Goal: Task Accomplishment & Management: Complete application form

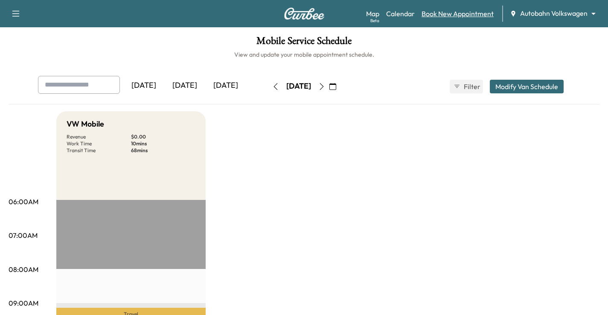
click at [468, 12] on link "Book New Appointment" at bounding box center [458, 14] width 72 height 10
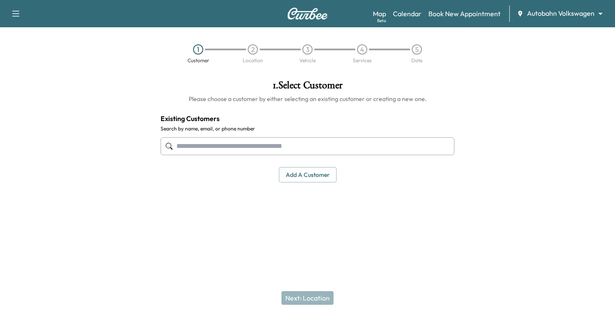
drag, startPoint x: 245, startPoint y: 155, endPoint x: 214, endPoint y: 154, distance: 31.6
paste input "**********"
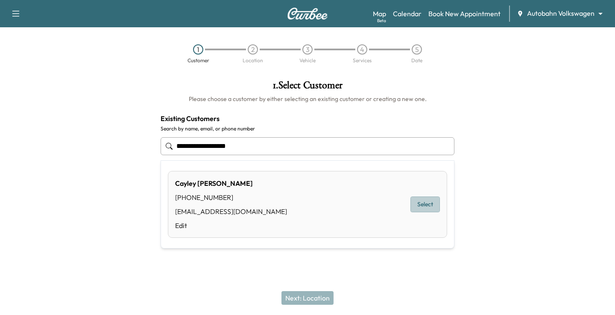
drag, startPoint x: 436, startPoint y: 198, endPoint x: 356, endPoint y: 255, distance: 98.6
click at [433, 199] on button "Select" at bounding box center [424, 205] width 29 height 16
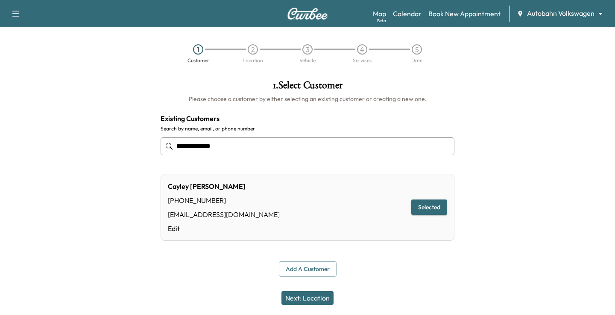
type input "**********"
click at [300, 298] on button "Next: Location" at bounding box center [307, 299] width 52 height 14
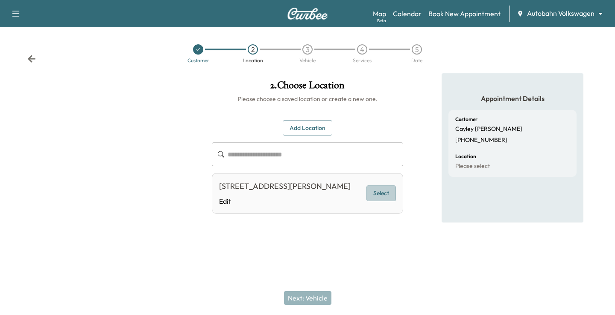
click at [376, 198] on button "Select" at bounding box center [380, 194] width 29 height 16
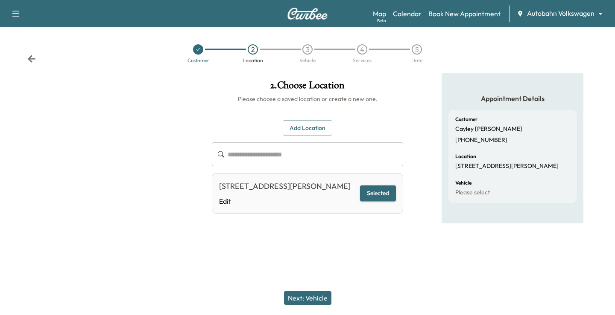
click at [307, 300] on button "Next: Vehicle" at bounding box center [307, 299] width 47 height 14
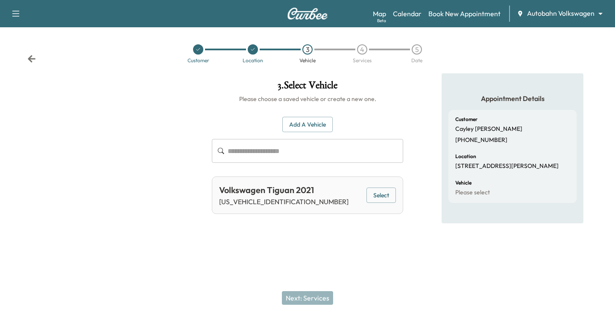
click at [363, 201] on div "Volkswagen Tiguan 2021 [US_VEHICLE_IDENTIFICATION_NUMBER] Select" at bounding box center [307, 196] width 191 height 38
click at [390, 196] on button "Select" at bounding box center [380, 196] width 29 height 16
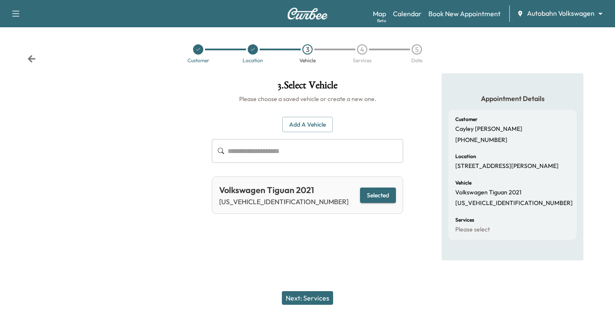
click at [294, 296] on button "Next: Services" at bounding box center [307, 299] width 51 height 14
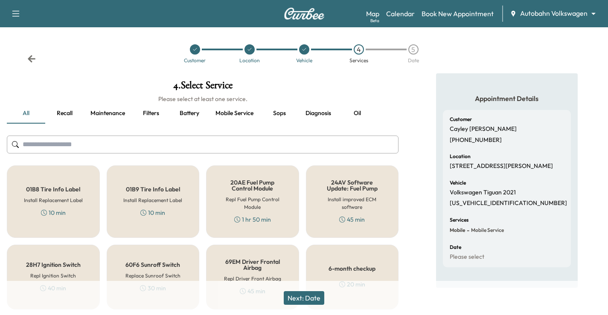
drag, startPoint x: 349, startPoint y: 256, endPoint x: 361, endPoint y: 250, distance: 13.0
click at [349, 256] on div "6-month checkup 20 min" at bounding box center [352, 277] width 93 height 65
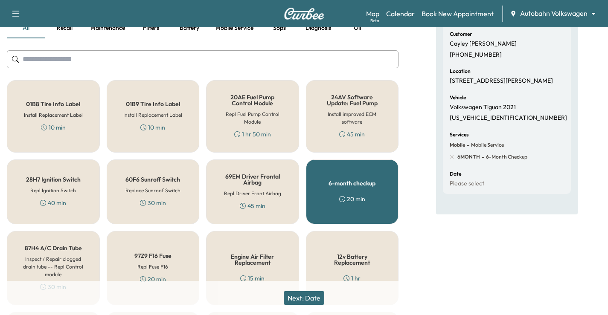
click at [299, 301] on button "Next: Date" at bounding box center [304, 299] width 41 height 14
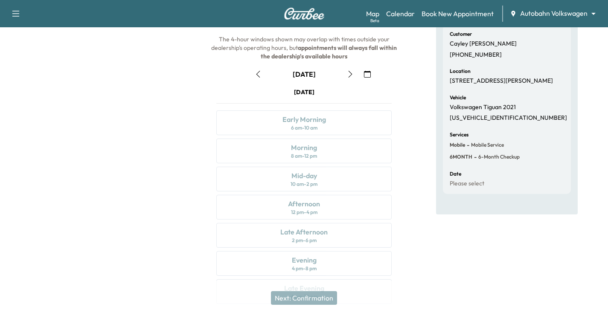
click at [347, 79] on button "button" at bounding box center [350, 74] width 15 height 14
click at [347, 78] on button "button" at bounding box center [350, 74] width 15 height 14
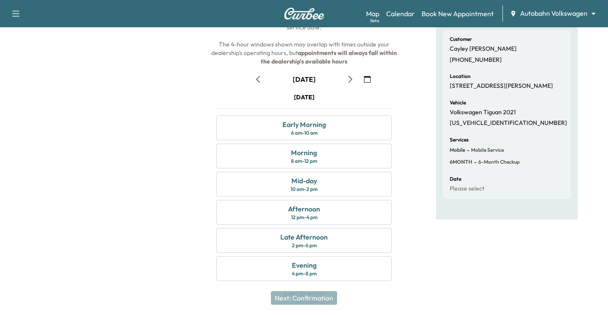
scroll to position [26, 0]
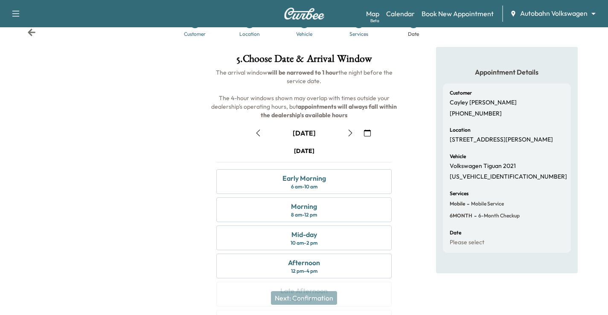
click at [407, 157] on div "Appointment Details Customer Cayley [PERSON_NAME] [PHONE_NUMBER] Location [STRE…" at bounding box center [507, 210] width 203 height 327
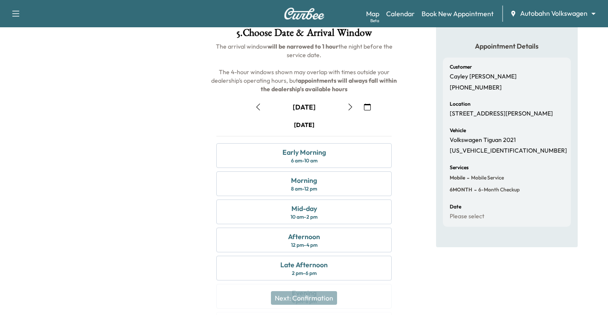
scroll to position [112, 0]
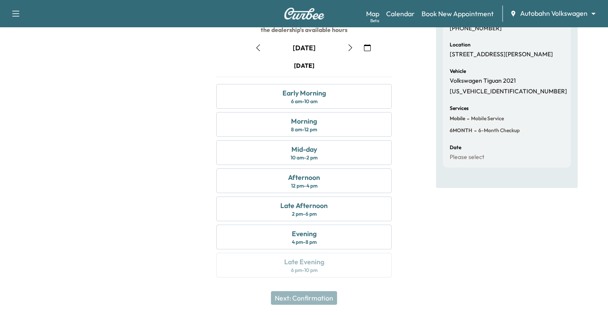
click at [365, 49] on icon "button" at bounding box center [367, 47] width 7 height 7
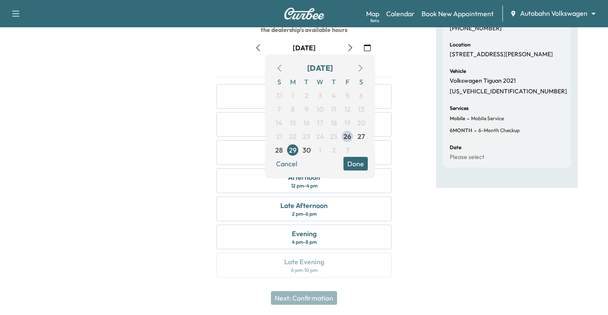
click at [362, 64] on button "button" at bounding box center [360, 68] width 15 height 14
click at [349, 92] on span "3" at bounding box center [348, 95] width 4 height 10
click at [352, 155] on span "31" at bounding box center [348, 150] width 14 height 14
click at [345, 97] on span "3" at bounding box center [348, 96] width 14 height 14
click at [358, 164] on button "Done" at bounding box center [356, 164] width 24 height 14
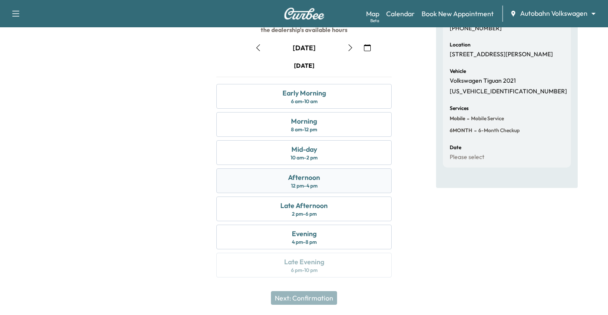
click at [344, 185] on div "Afternoon 12 pm - 4 pm" at bounding box center [303, 181] width 175 height 25
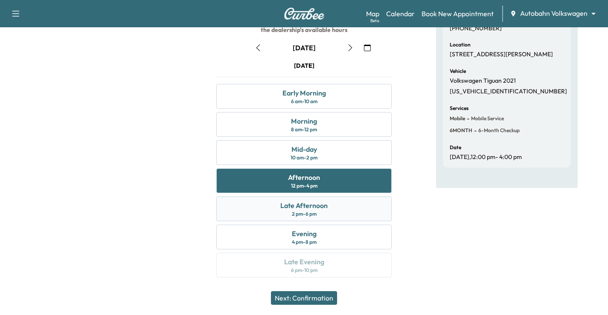
click at [341, 204] on div "Late Afternoon 2 pm - 6 pm" at bounding box center [303, 209] width 175 height 25
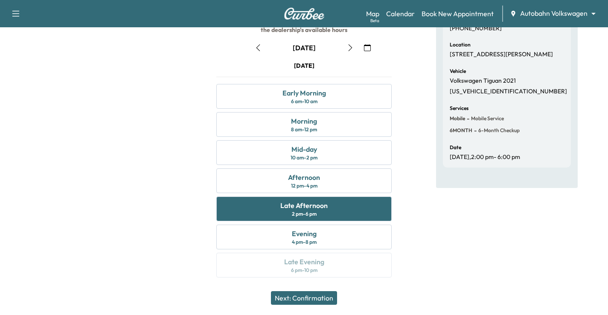
click at [314, 294] on button "Next: Confirmation" at bounding box center [304, 299] width 66 height 14
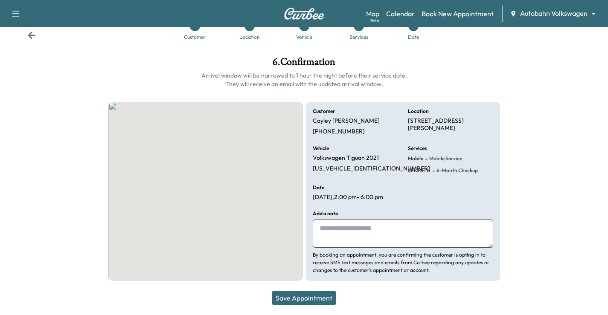
scroll to position [23, 0]
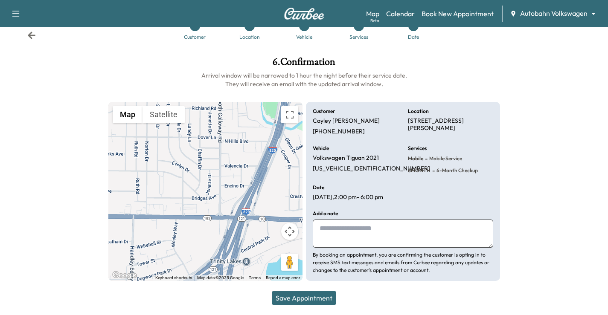
click at [372, 226] on textarea at bounding box center [403, 234] width 181 height 28
click at [303, 305] on button "Save Appointment" at bounding box center [304, 299] width 64 height 14
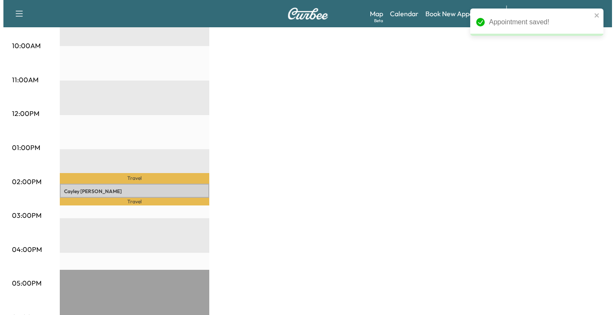
scroll to position [299, 0]
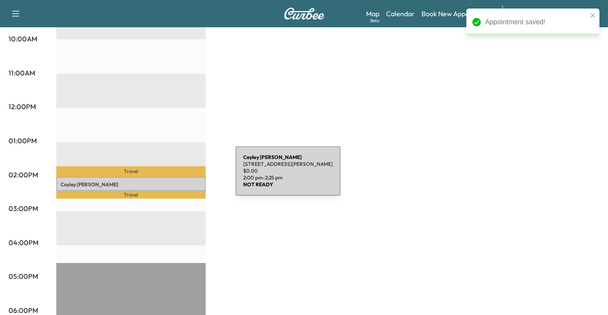
click at [172, 177] on div "Cayley [PERSON_NAME] [STREET_ADDRESS][PERSON_NAME] $ 0.00 2:00 pm - 2:25 pm" at bounding box center [130, 184] width 149 height 15
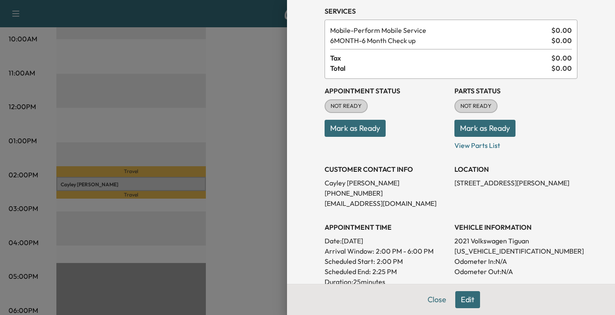
scroll to position [85, 0]
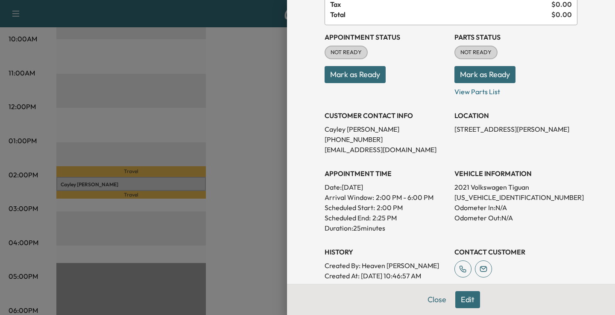
click at [345, 75] on button "Mark as Ready" at bounding box center [354, 74] width 61 height 17
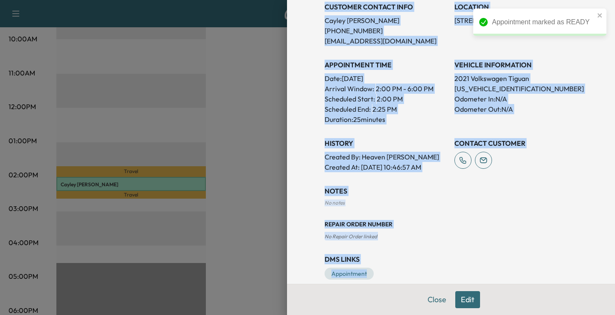
scroll to position [207, 0]
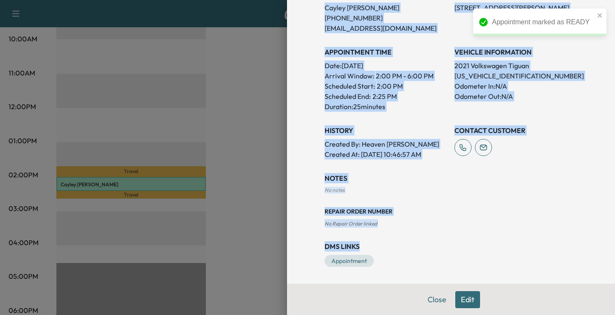
drag, startPoint x: 315, startPoint y: 38, endPoint x: 520, endPoint y: 241, distance: 289.2
click at [520, 241] on div "Appointment Details Services Mobile - Perform Mobile Service $ 0.00 6MONTH - 6 …" at bounding box center [450, 38] width 273 height 491
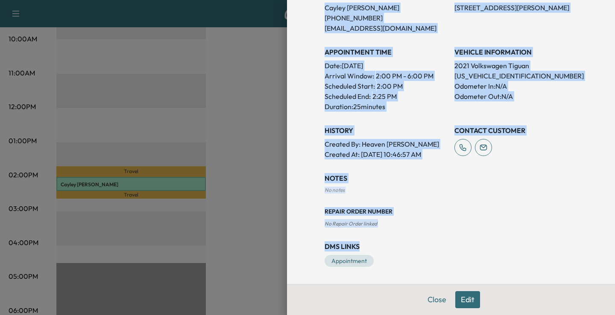
copy div "Services Mobile - Perform Mobile Service $ 0.00 6MONTH - 6 Month Check up $ 0.0…"
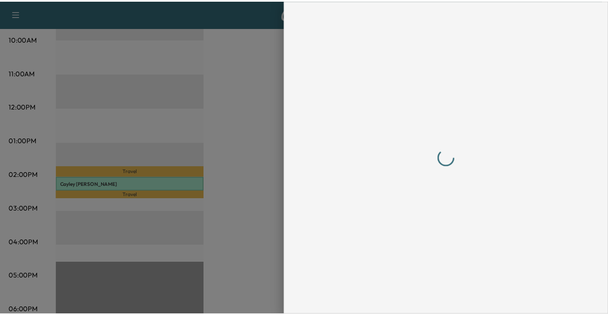
scroll to position [0, 0]
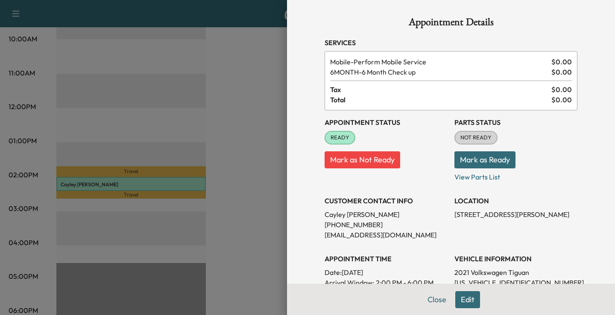
click at [261, 157] on div at bounding box center [307, 157] width 615 height 315
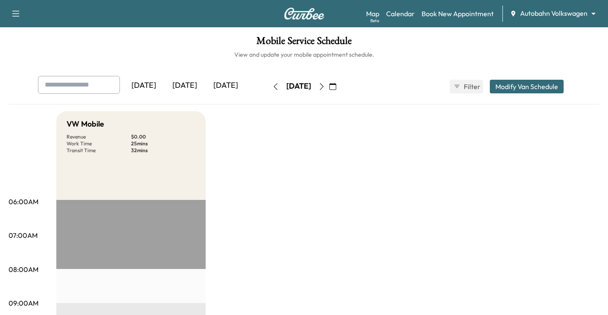
drag, startPoint x: 347, startPoint y: 184, endPoint x: 305, endPoint y: 137, distance: 62.9
drag, startPoint x: 426, startPoint y: 218, endPoint x: 411, endPoint y: 190, distance: 31.5
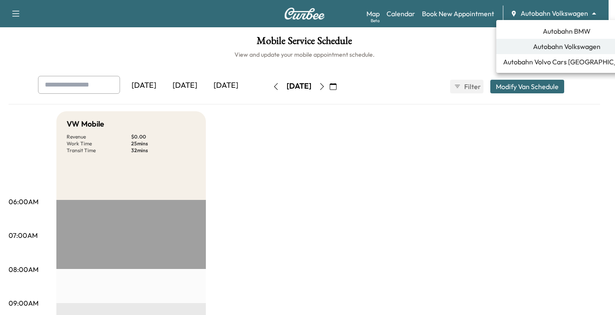
click at [545, 14] on body "Support Log Out Map Beta Calendar Book New Appointment Autobahn Volkswagen ****…" at bounding box center [307, 157] width 615 height 315
drag, startPoint x: 381, startPoint y: 140, endPoint x: 468, endPoint y: 108, distance: 92.8
click at [385, 137] on div at bounding box center [307, 157] width 615 height 315
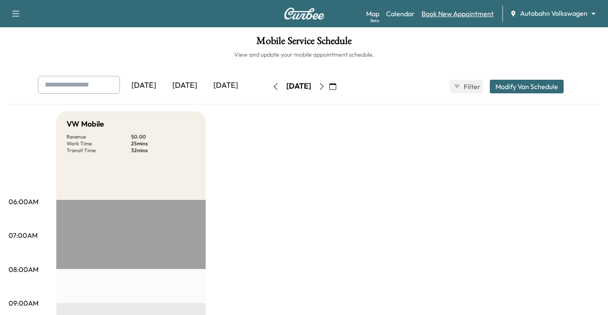
click at [467, 15] on link "Book New Appointment" at bounding box center [458, 14] width 72 height 10
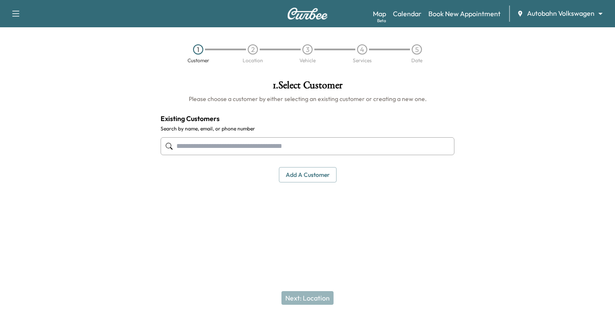
click at [394, 242] on div at bounding box center [307, 244] width 615 height 27
click at [411, 234] on div at bounding box center [307, 244] width 615 height 27
